Goal: Task Accomplishment & Management: Manage account settings

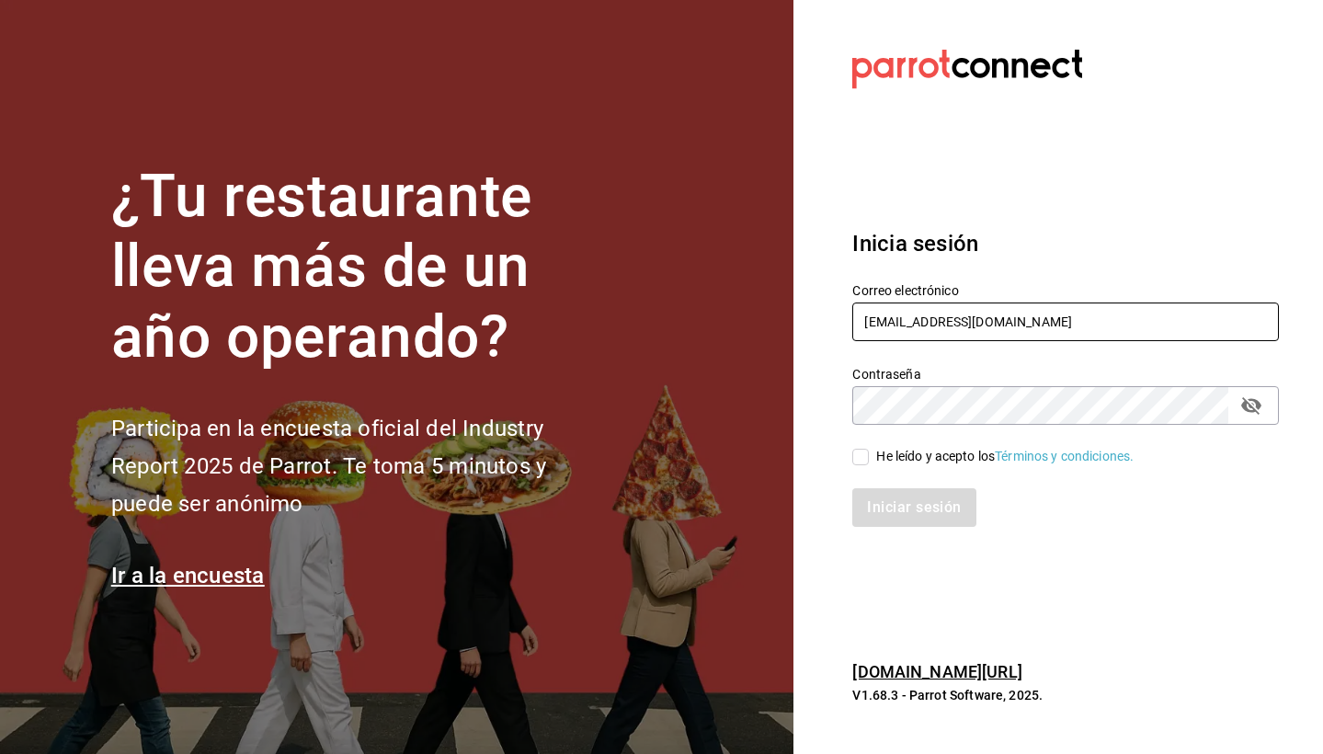
type input "fellerbagels@gmail.com"
click at [132, 5] on section "¿Tu restaurante lleva más de un año operando? Participa en la encuesta oficial …" at bounding box center [397, 377] width 794 height 754
click at [1258, 406] on icon "passwordField" at bounding box center [1252, 405] width 20 height 17
click at [870, 465] on span "He leído y acepto los Términos y condiciones." at bounding box center [1001, 456] width 265 height 19
click at [869, 465] on input "He leído y acepto los Términos y condiciones." at bounding box center [861, 457] width 17 height 17
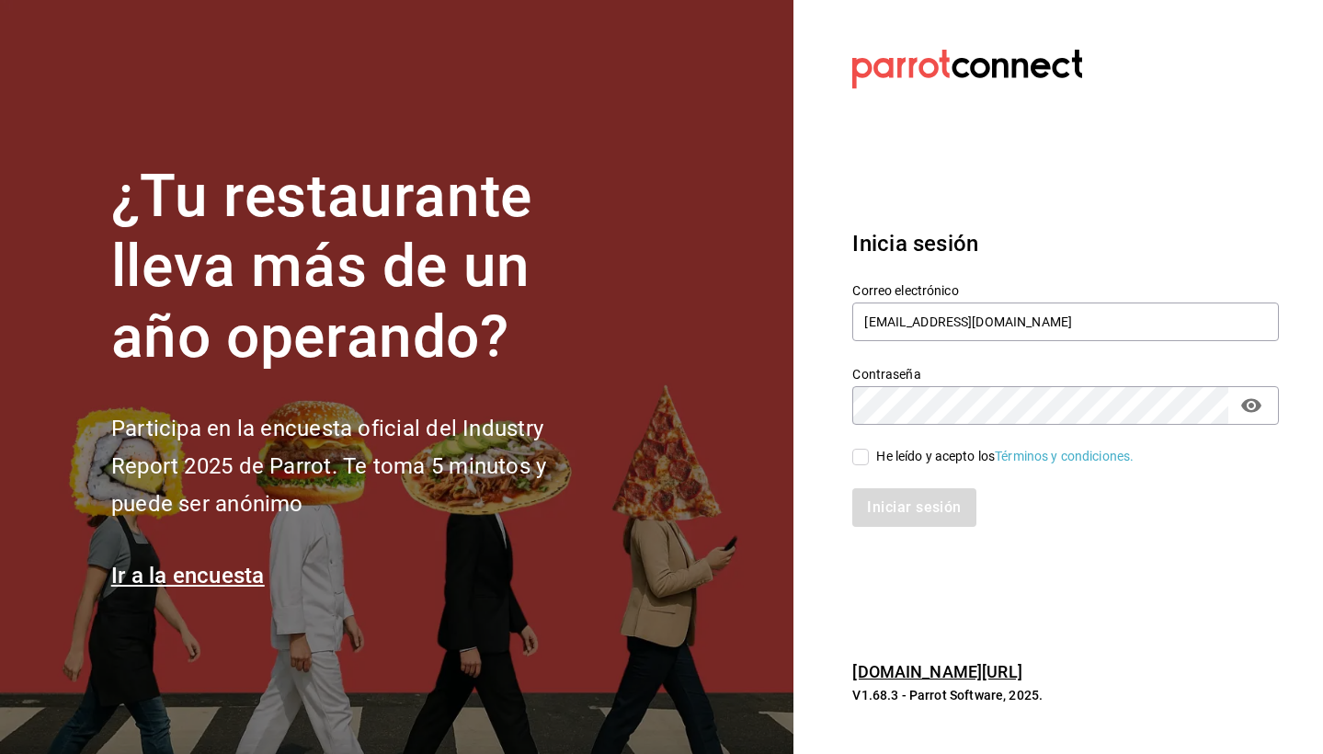
checkbox input "true"
click at [895, 491] on button "Iniciar sesión" at bounding box center [914, 507] width 123 height 39
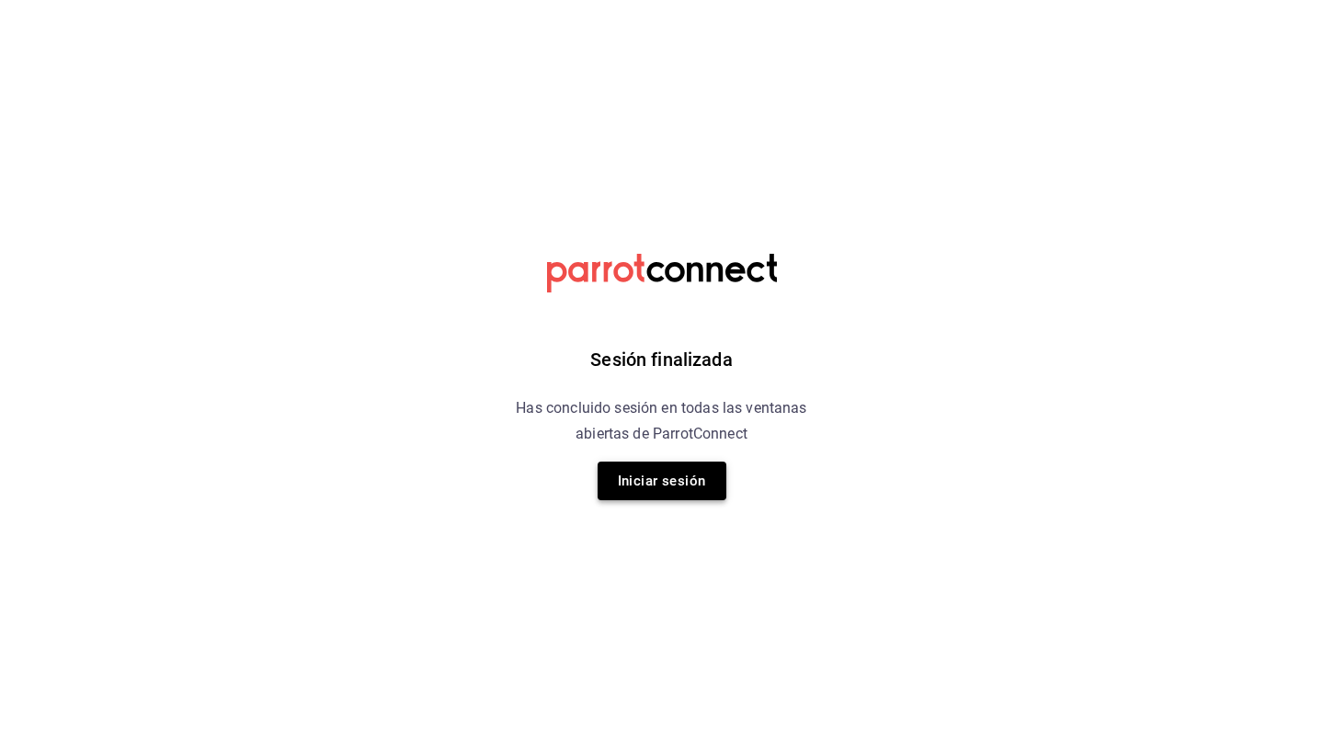
click at [687, 487] on button "Iniciar sesión" at bounding box center [662, 481] width 129 height 39
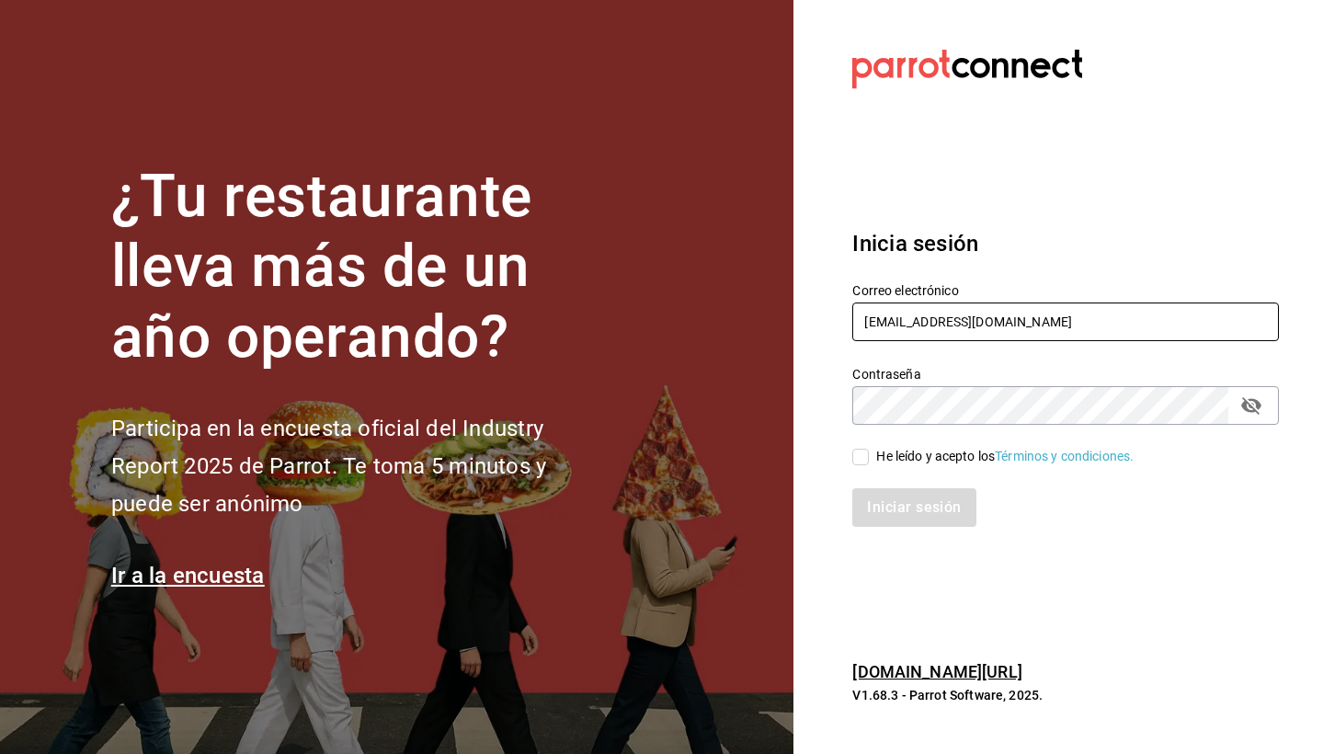
type input "[EMAIL_ADDRESS][DOMAIN_NAME]"
click at [1244, 406] on icon "passwordField" at bounding box center [1252, 405] width 20 height 17
click at [939, 448] on div "He leído y acepto los Términos y condiciones." at bounding box center [1005, 456] width 258 height 19
click at [869, 449] on input "He leído y acepto los Términos y condiciones." at bounding box center [861, 457] width 17 height 17
checkbox input "true"
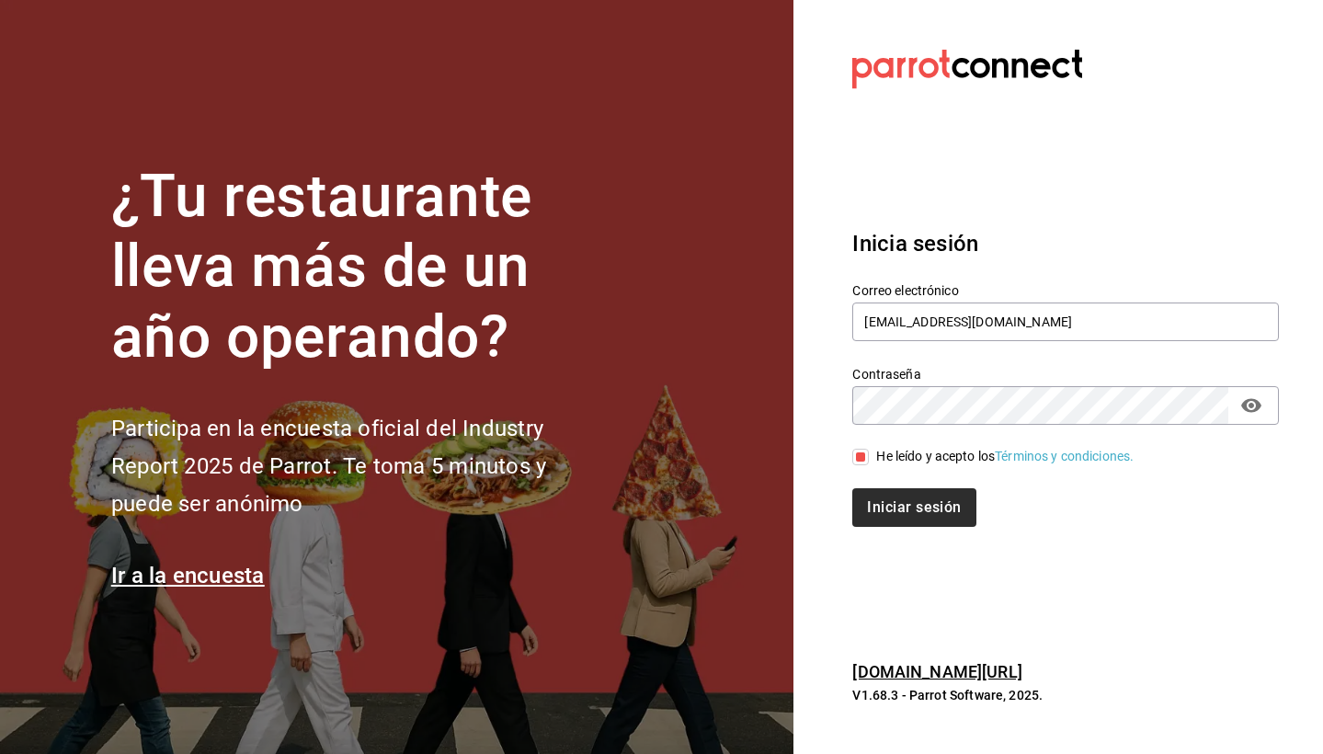
click at [911, 498] on button "Iniciar sesión" at bounding box center [914, 507] width 123 height 39
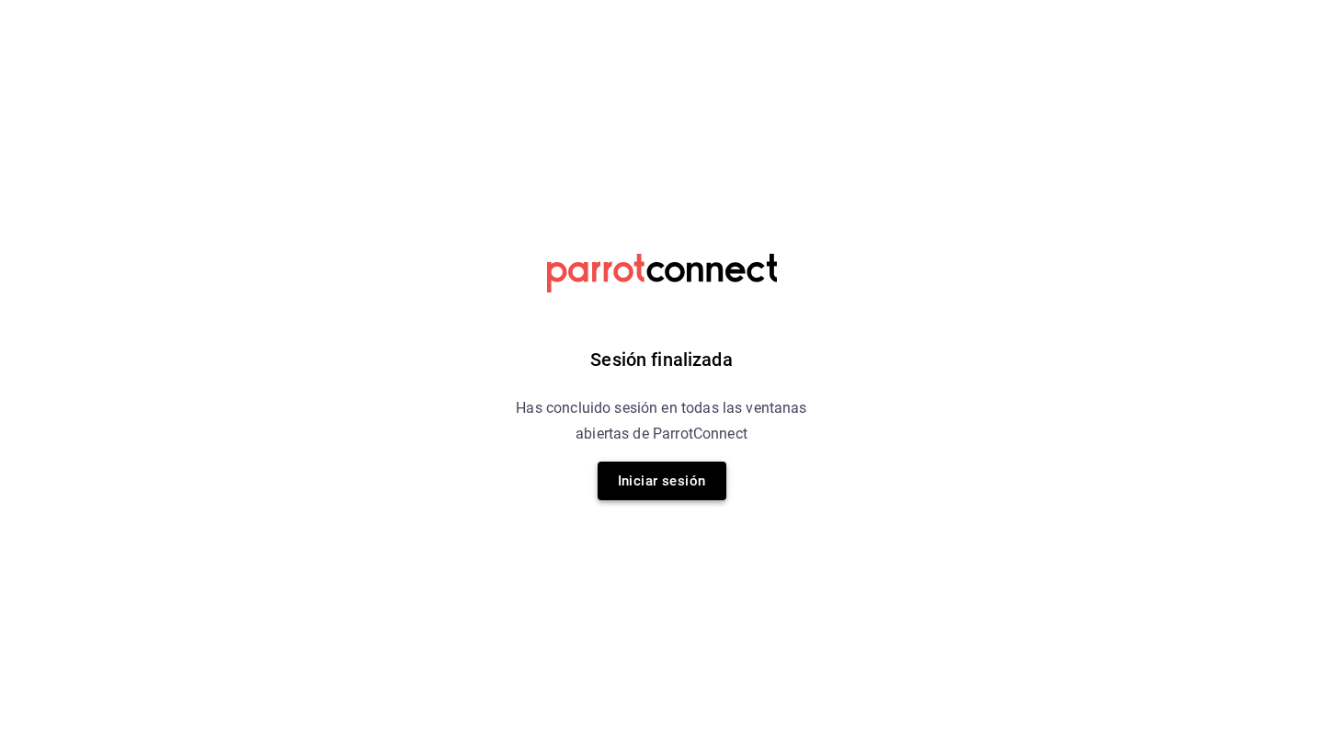
click at [659, 482] on button "Iniciar sesión" at bounding box center [662, 481] width 129 height 39
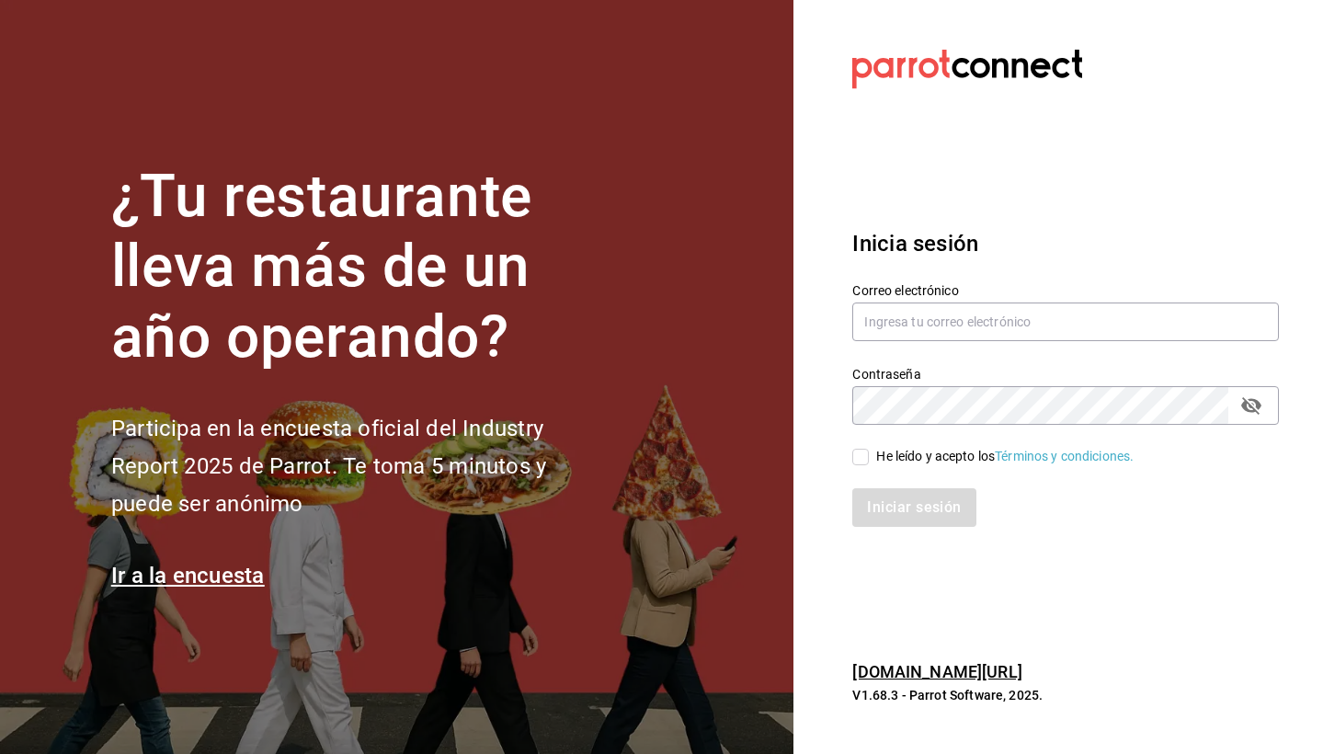
click at [1102, 137] on section "Datos incorrectos. Verifica que tu Correo o Contraseña estén bien escritos. Ini…" at bounding box center [1059, 377] width 530 height 754
